Goal: Task Accomplishment & Management: Use online tool/utility

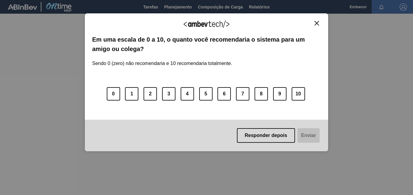
click at [320, 22] on button "Fechar" at bounding box center [316, 23] width 8 height 5
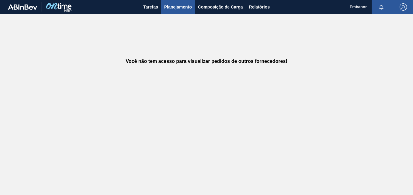
click at [188, 9] on span "Planejamento" at bounding box center [178, 6] width 28 height 7
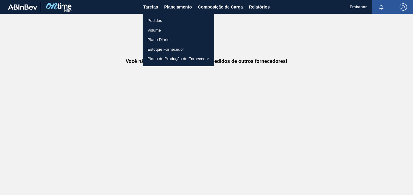
click at [174, 22] on li "Pedidos" at bounding box center [178, 21] width 71 height 10
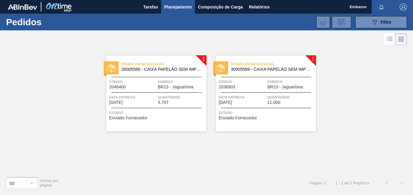
click at [271, 68] on span "30005589 - CAIXA PAPELÃO SEM IMPRESSÃO BIB 12L" at bounding box center [271, 69] width 80 height 5
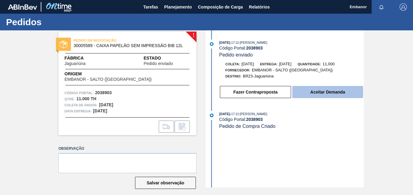
click at [321, 97] on button "Aceitar Demanda" at bounding box center [327, 92] width 71 height 12
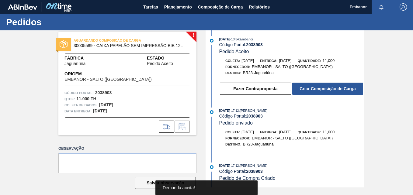
scroll to position [5, 0]
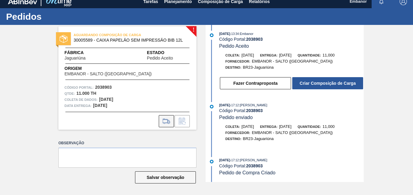
click at [166, 122] on icon at bounding box center [166, 121] width 10 height 7
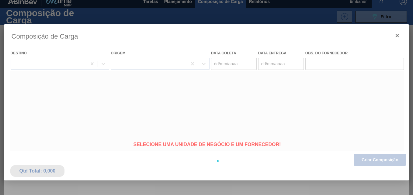
type coleta "[DATE]"
type Entrega "[DATE]"
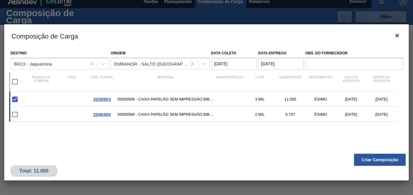
click at [16, 115] on input "checkbox" at bounding box center [15, 114] width 13 height 13
checkbox input "false"
click at [382, 163] on button "Criar Composição" at bounding box center [380, 160] width 52 height 12
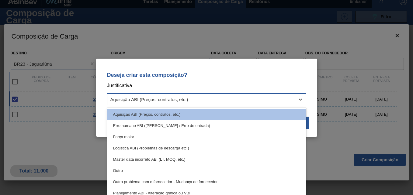
click at [269, 96] on div "Aquisição ABI (Preços, contratos, etc.)" at bounding box center [200, 99] width 187 height 9
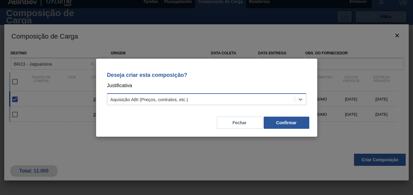
click at [269, 96] on div "Aquisição ABI (Preços, contratos, etc.)" at bounding box center [200, 99] width 187 height 9
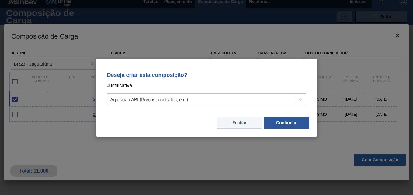
click at [256, 122] on button "Fechar" at bounding box center [240, 123] width 46 height 12
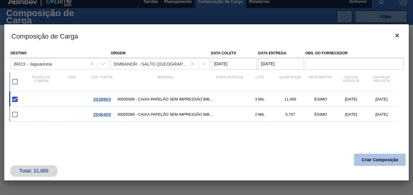
click at [372, 161] on button "Criar Composição" at bounding box center [380, 160] width 52 height 12
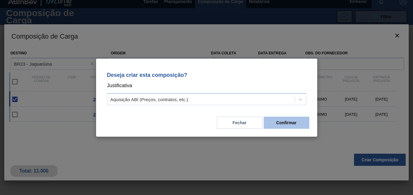
click at [280, 123] on button "Confirmar" at bounding box center [286, 123] width 46 height 12
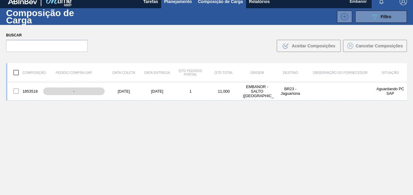
click at [189, 3] on span "Planejamento" at bounding box center [178, 1] width 28 height 7
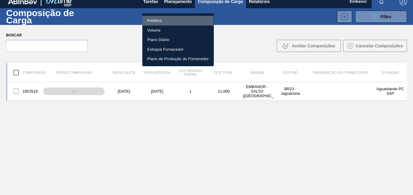
click at [164, 20] on li "Pedidos" at bounding box center [177, 21] width 71 height 10
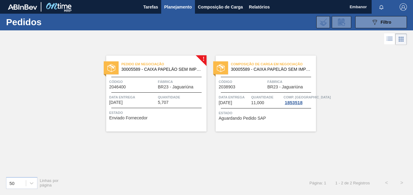
click at [164, 67] on span "30005589 - CAIXA PAPELÃO SEM IMPRESSÃO BIB 12L" at bounding box center [161, 69] width 80 height 5
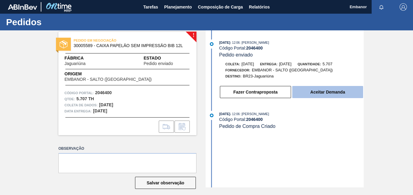
click at [320, 95] on button "Aceitar Demanda" at bounding box center [327, 92] width 71 height 12
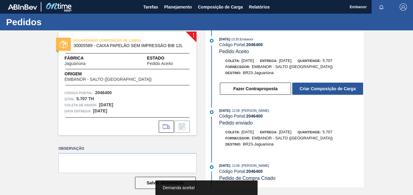
scroll to position [5, 0]
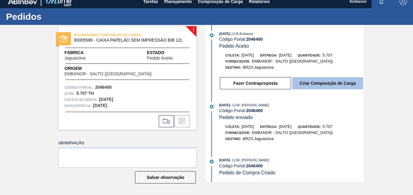
click at [325, 83] on button "Criar Composição de Carga" at bounding box center [327, 83] width 71 height 12
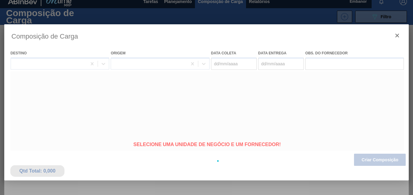
type coleta "[DATE]"
type Entrega "[DATE]"
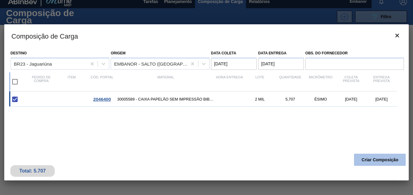
click at [383, 156] on button "Criar Composição" at bounding box center [380, 160] width 52 height 12
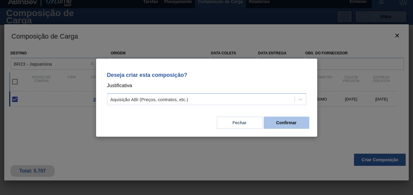
click at [288, 123] on button "Confirmar" at bounding box center [286, 123] width 46 height 12
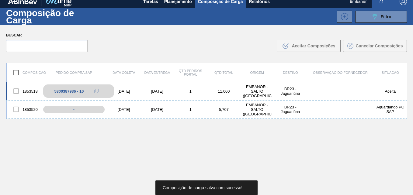
click at [76, 91] on div "5800387936 - 10" at bounding box center [68, 91] width 29 height 5
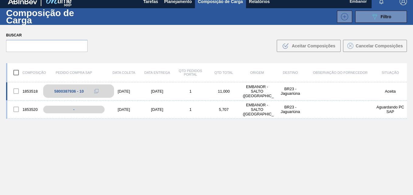
click at [70, 91] on div "5800387936 - 10" at bounding box center [68, 91] width 29 height 5
click at [97, 91] on icon at bounding box center [96, 91] width 4 height 4
click at [15, 112] on div at bounding box center [16, 109] width 13 height 13
click at [16, 70] on input "checkbox" at bounding box center [16, 72] width 13 height 13
click at [15, 91] on div at bounding box center [16, 91] width 13 height 13
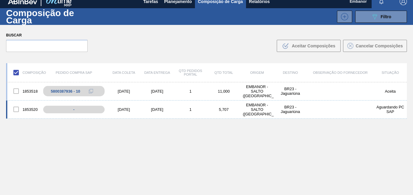
click at [15, 111] on div at bounding box center [16, 109] width 13 height 13
click at [16, 74] on input "checkbox" at bounding box center [16, 72] width 13 height 13
checkbox input "false"
click at [17, 91] on div at bounding box center [16, 91] width 13 height 13
click at [15, 109] on div at bounding box center [16, 109] width 13 height 13
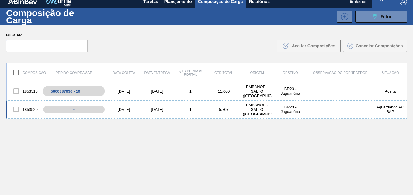
click at [15, 111] on div at bounding box center [16, 109] width 13 height 13
click at [82, 111] on div "-" at bounding box center [78, 109] width 71 height 11
click at [213, 155] on div "1853518 5800387936 - 10 [DATE] [DATE] 1 11,000 EMBANOR - SALTO ([GEOGRAPHIC_DAT…" at bounding box center [206, 150] width 401 height 136
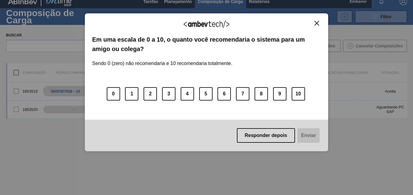
click at [316, 24] on img "Fechar" at bounding box center [316, 23] width 5 height 5
